Goal: Find specific page/section: Find specific page/section

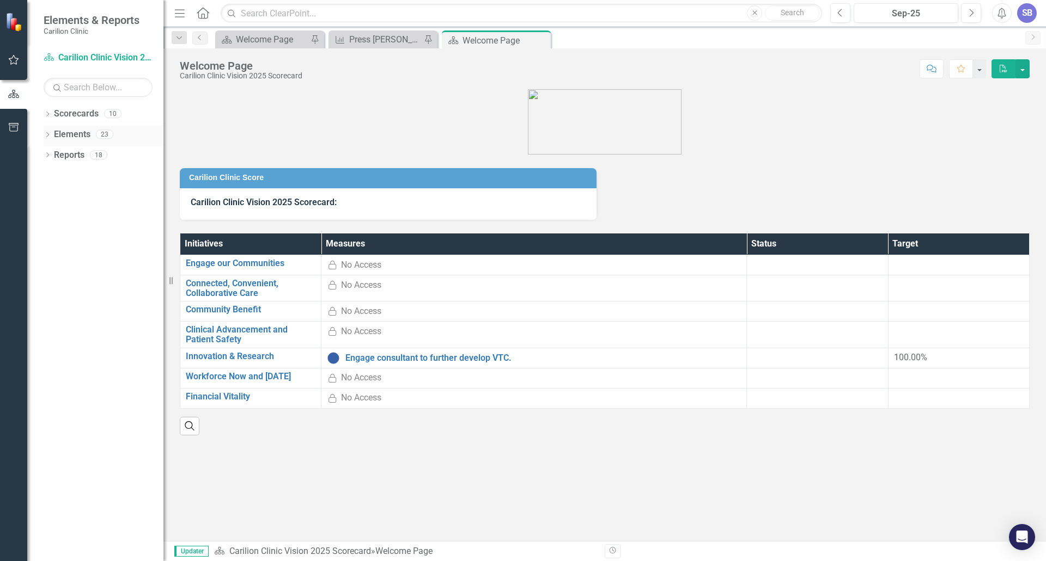
click at [46, 134] on icon "Dropdown" at bounding box center [48, 136] width 8 height 6
click at [50, 115] on icon "Dropdown" at bounding box center [48, 115] width 8 height 6
click at [48, 134] on div "Dropdown Scorecards 10 Dropdown Carilion Clinic Carilion Clinic Vision 2025 Sco…" at bounding box center [104, 125] width 120 height 41
click at [53, 133] on icon "Dropdown" at bounding box center [53, 134] width 8 height 7
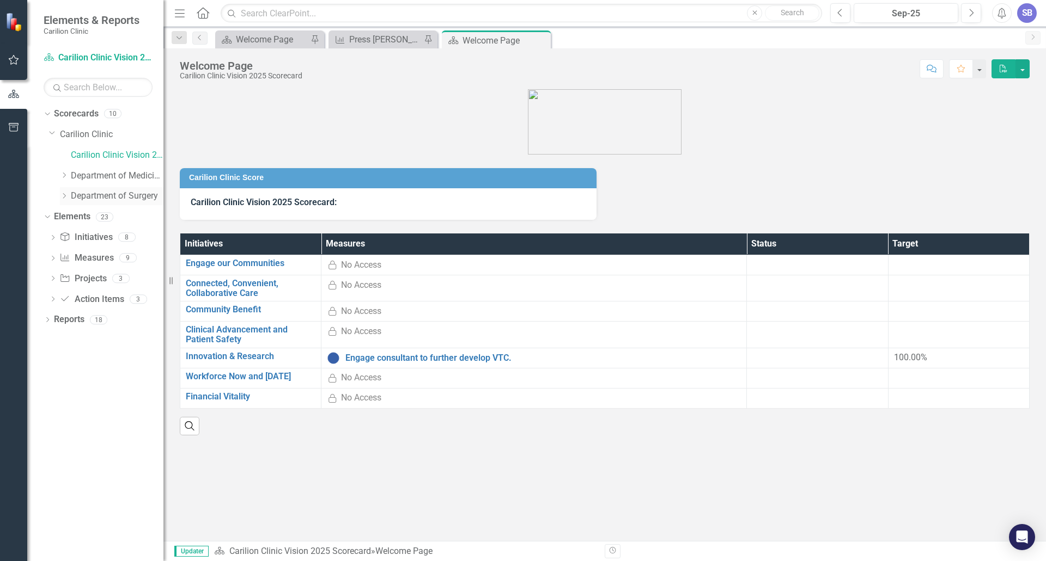
click at [64, 195] on icon "Dropdown" at bounding box center [64, 196] width 8 height 7
click at [84, 239] on link "[GEOGRAPHIC_DATA]" at bounding box center [123, 237] width 82 height 13
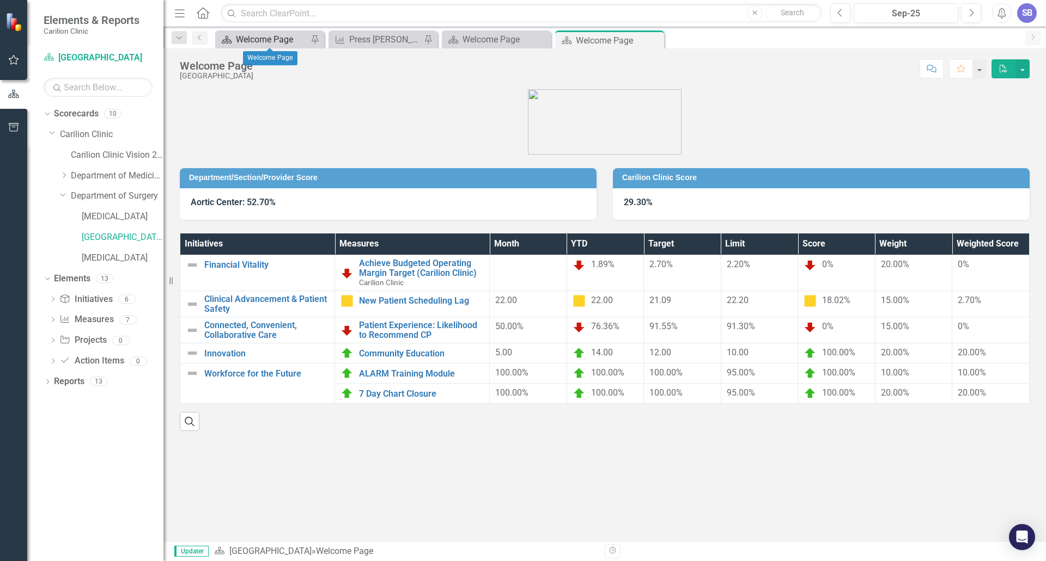
click at [258, 42] on div "Welcome Page" at bounding box center [272, 40] width 72 height 14
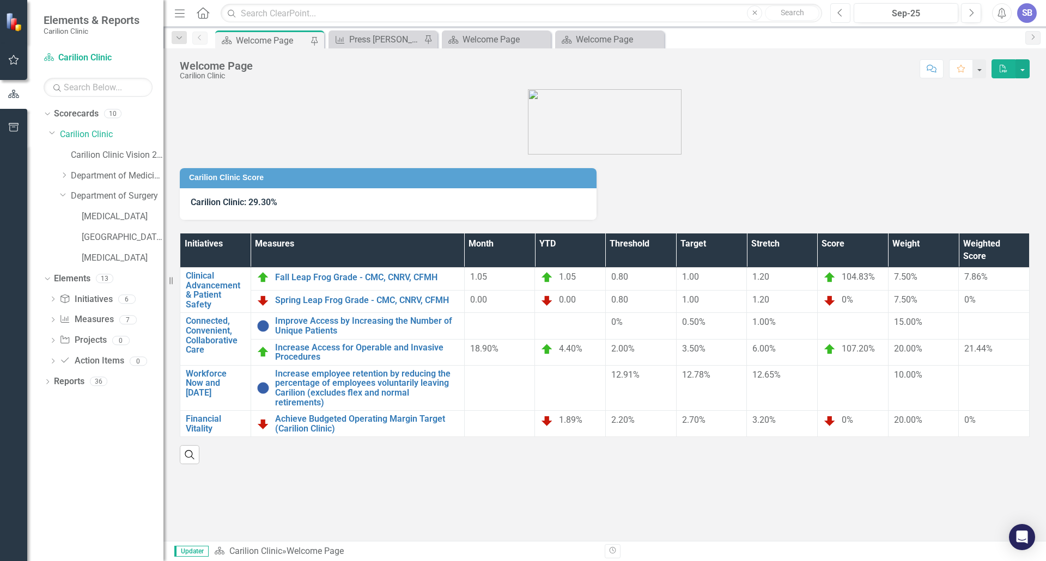
click at [846, 8] on button "Previous" at bounding box center [840, 13] width 20 height 20
click at [968, 12] on icon "Next" at bounding box center [971, 13] width 6 height 10
click at [838, 16] on icon "Previous" at bounding box center [840, 13] width 6 height 10
click at [971, 11] on icon "button" at bounding box center [971, 13] width 4 height 8
click at [842, 13] on icon "Previous" at bounding box center [840, 13] width 6 height 10
